Goal: Information Seeking & Learning: Learn about a topic

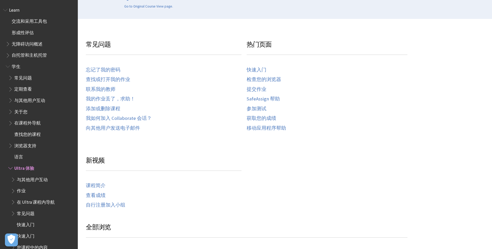
scroll to position [156, 0]
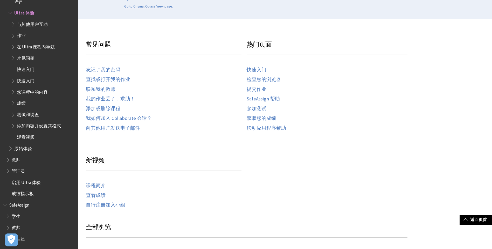
click at [16, 217] on span "学生" at bounding box center [16, 215] width 9 height 7
click at [17, 229] on span "教师" at bounding box center [16, 227] width 9 height 7
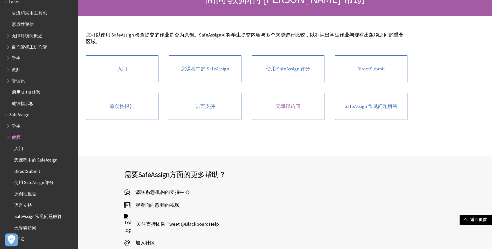
scroll to position [14, 0]
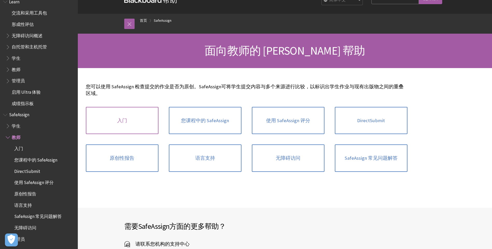
click at [125, 120] on link "入门" at bounding box center [122, 120] width 73 height 27
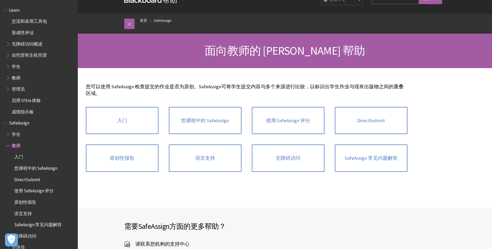
scroll to position [0, 0]
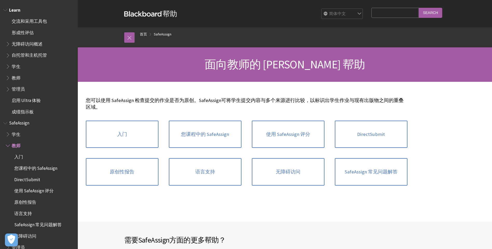
click at [9, 80] on span "Book outline for Blackboard Learn Help" at bounding box center [8, 77] width 5 height 6
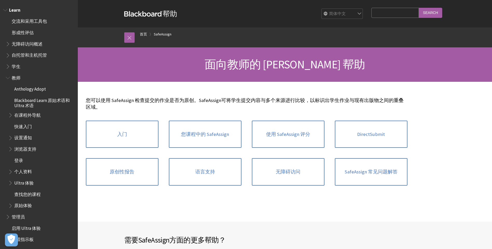
click at [15, 79] on span "教师" at bounding box center [16, 77] width 9 height 7
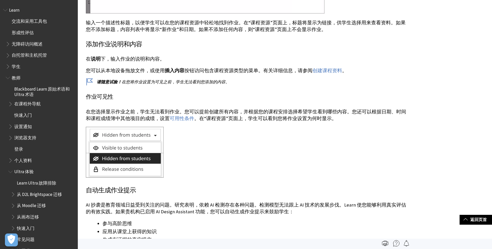
scroll to position [648, 0]
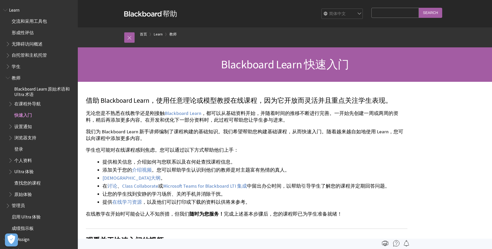
scroll to position [34, 0]
